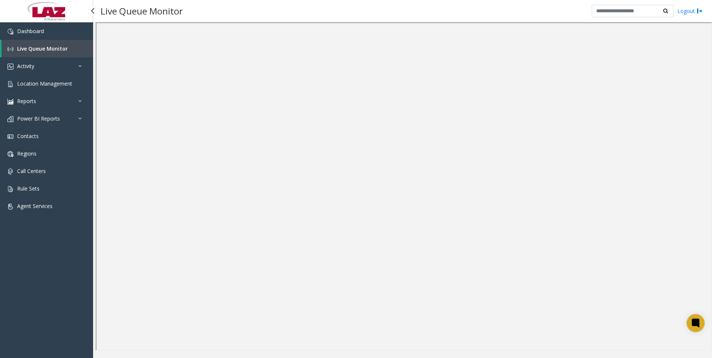
click at [56, 47] on span "Live Queue Monitor" at bounding box center [42, 48] width 51 height 7
